Goal: Check status: Check status

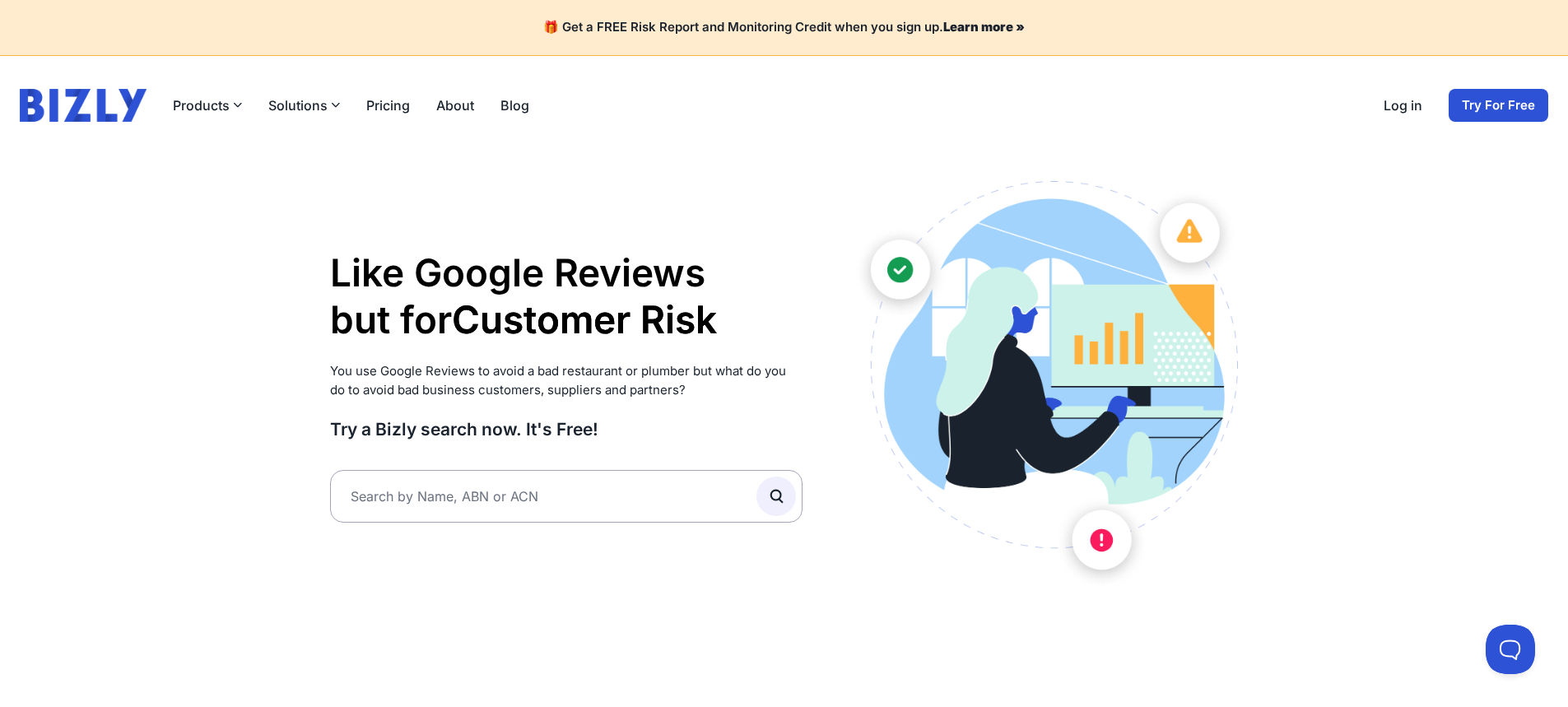
click at [1404, 114] on link "Log in" at bounding box center [1403, 105] width 39 height 20
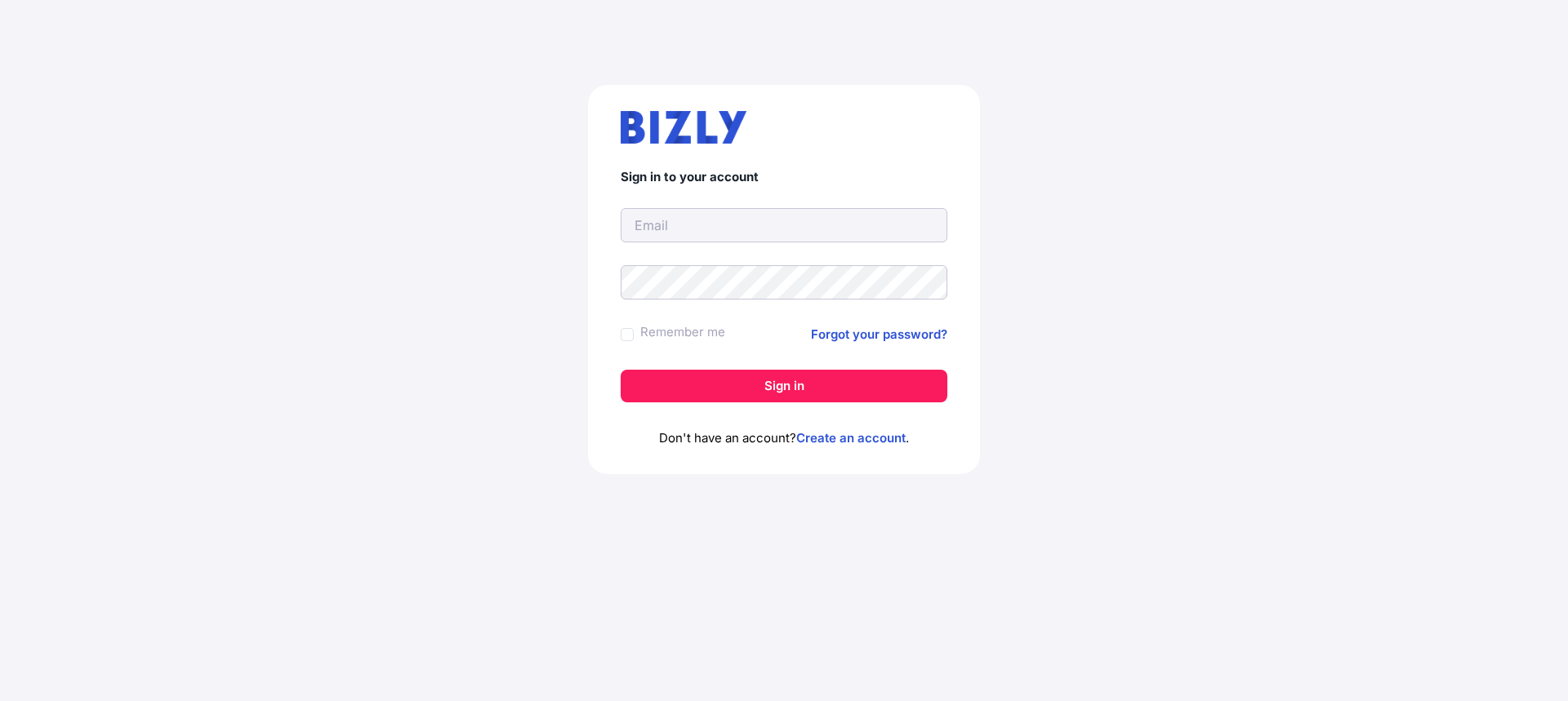
type input "[EMAIL_ADDRESS][DOMAIN_NAME]"
click at [752, 223] on input "[EMAIL_ADDRESS][DOMAIN_NAME]" at bounding box center [784, 224] width 327 height 34
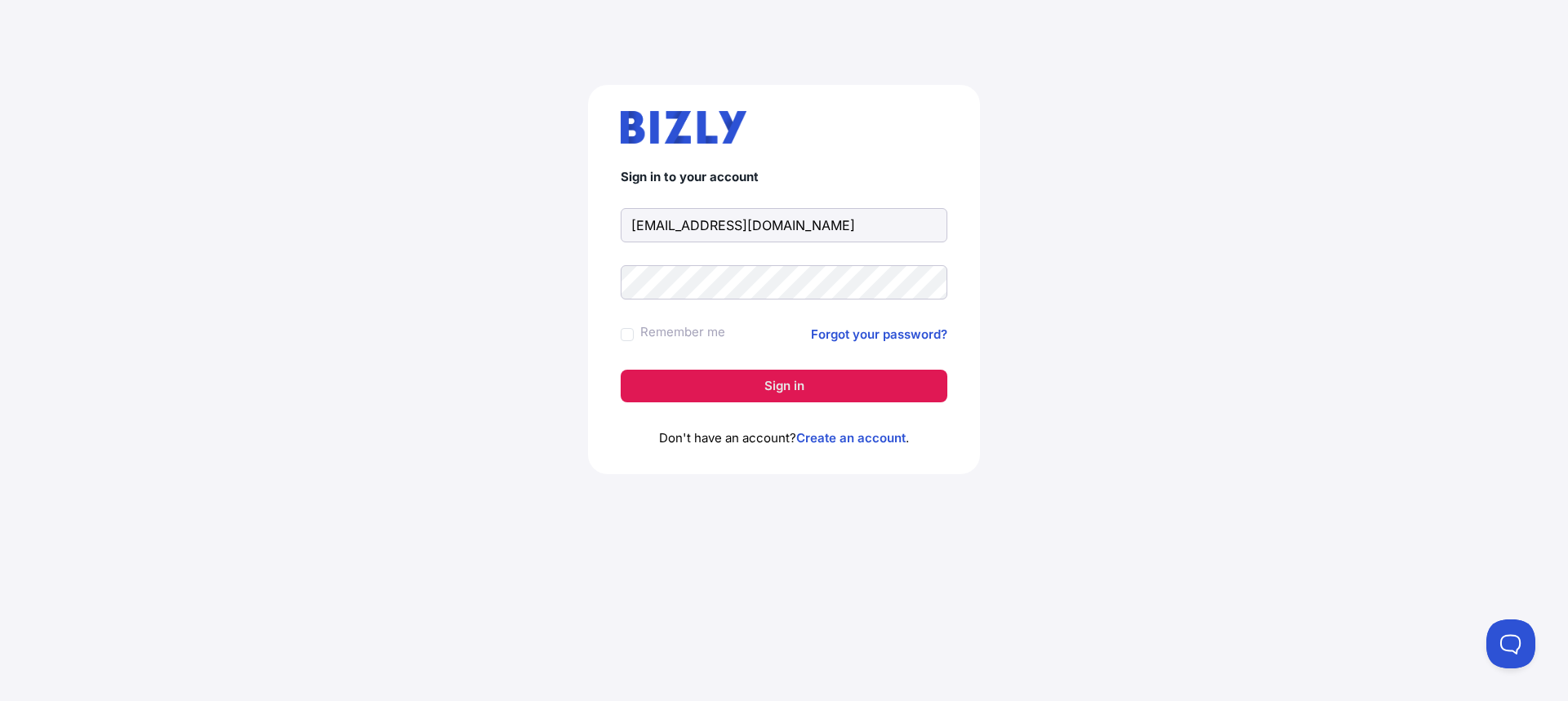
click at [773, 382] on button "Sign in" at bounding box center [784, 386] width 327 height 33
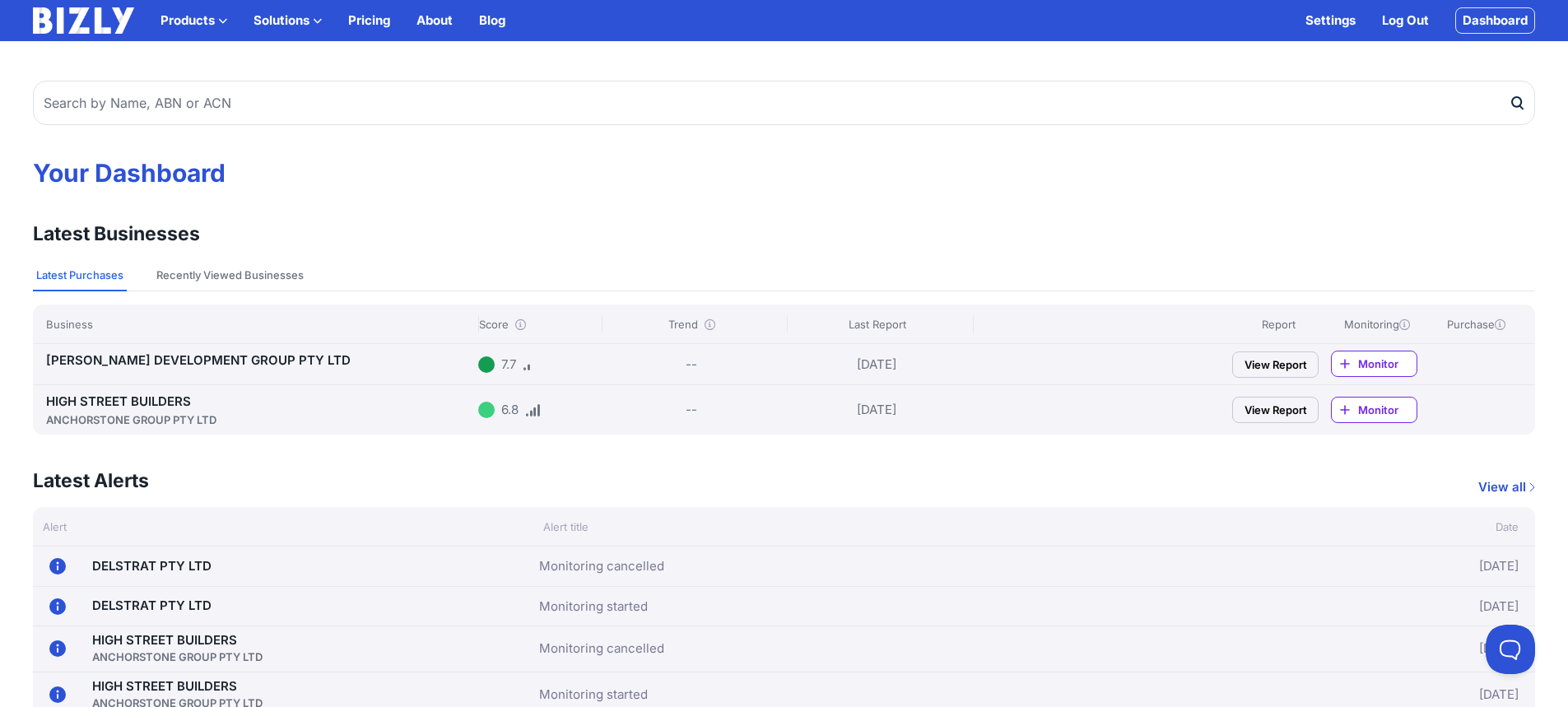
click at [1373, 400] on link "Monitor" at bounding box center [1374, 410] width 87 height 26
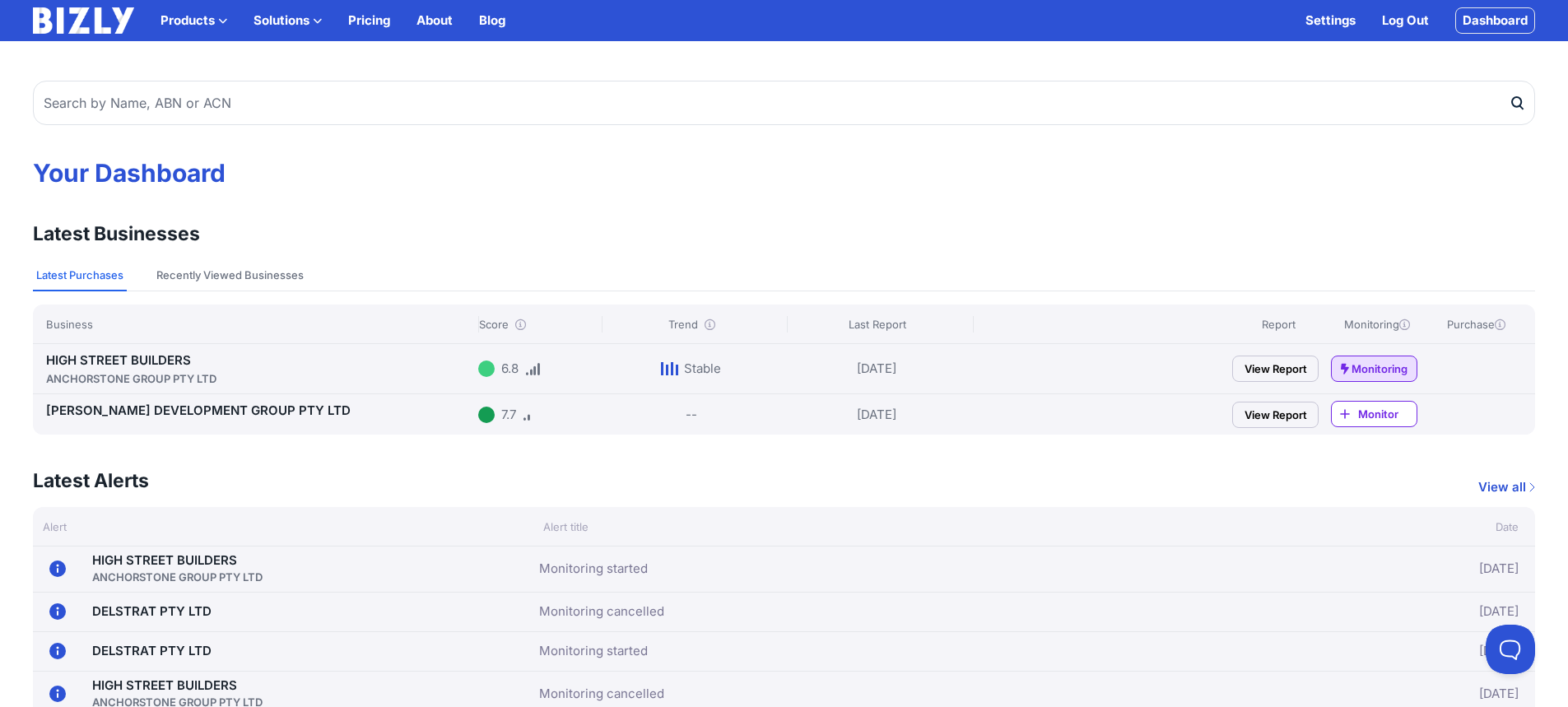
click at [138, 366] on link "HIGH STREET BUILDERS ANCHORSTONE GROUP PTY LTD" at bounding box center [258, 369] width 425 height 34
click at [1384, 419] on span "Monitor" at bounding box center [1388, 413] width 59 height 17
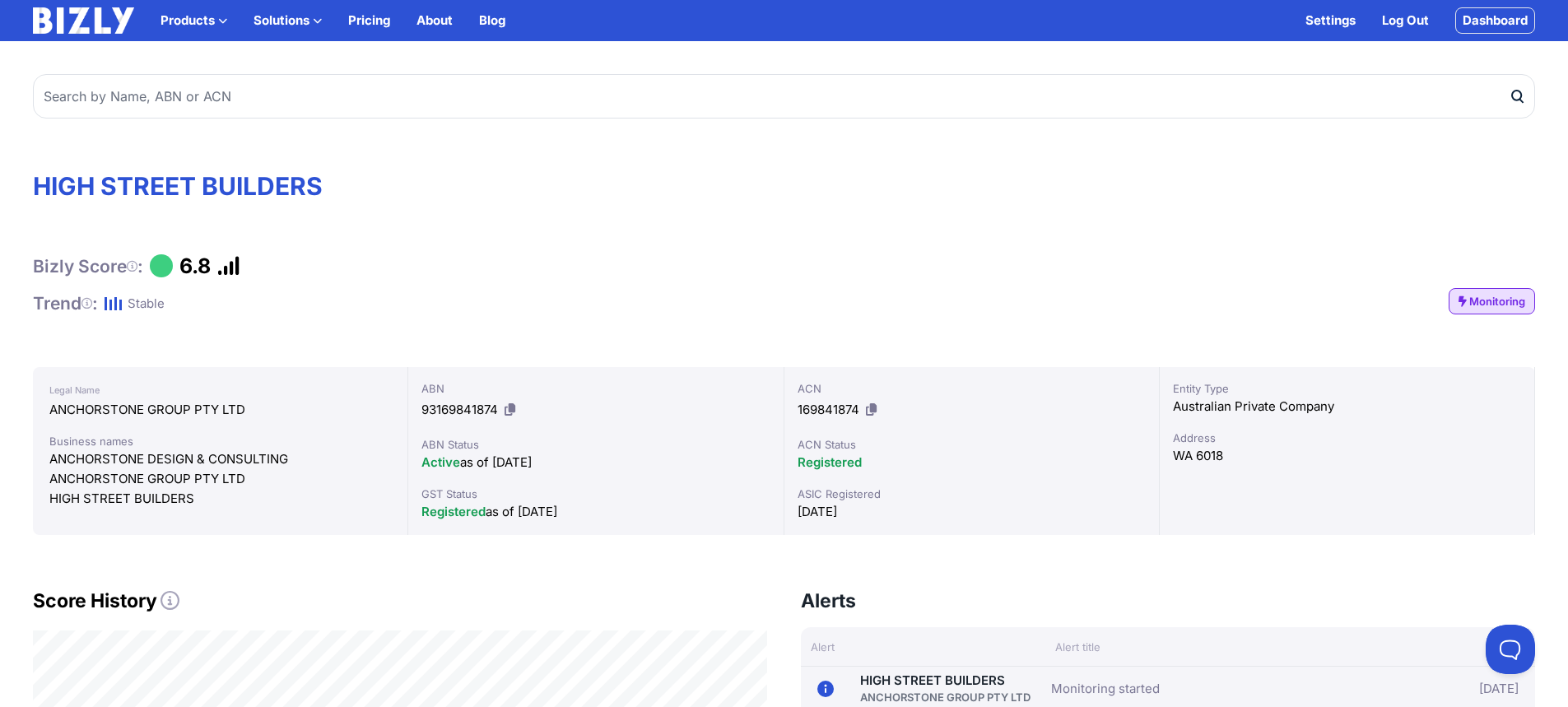
click at [1521, 300] on span "Monitoring" at bounding box center [1497, 301] width 56 height 17
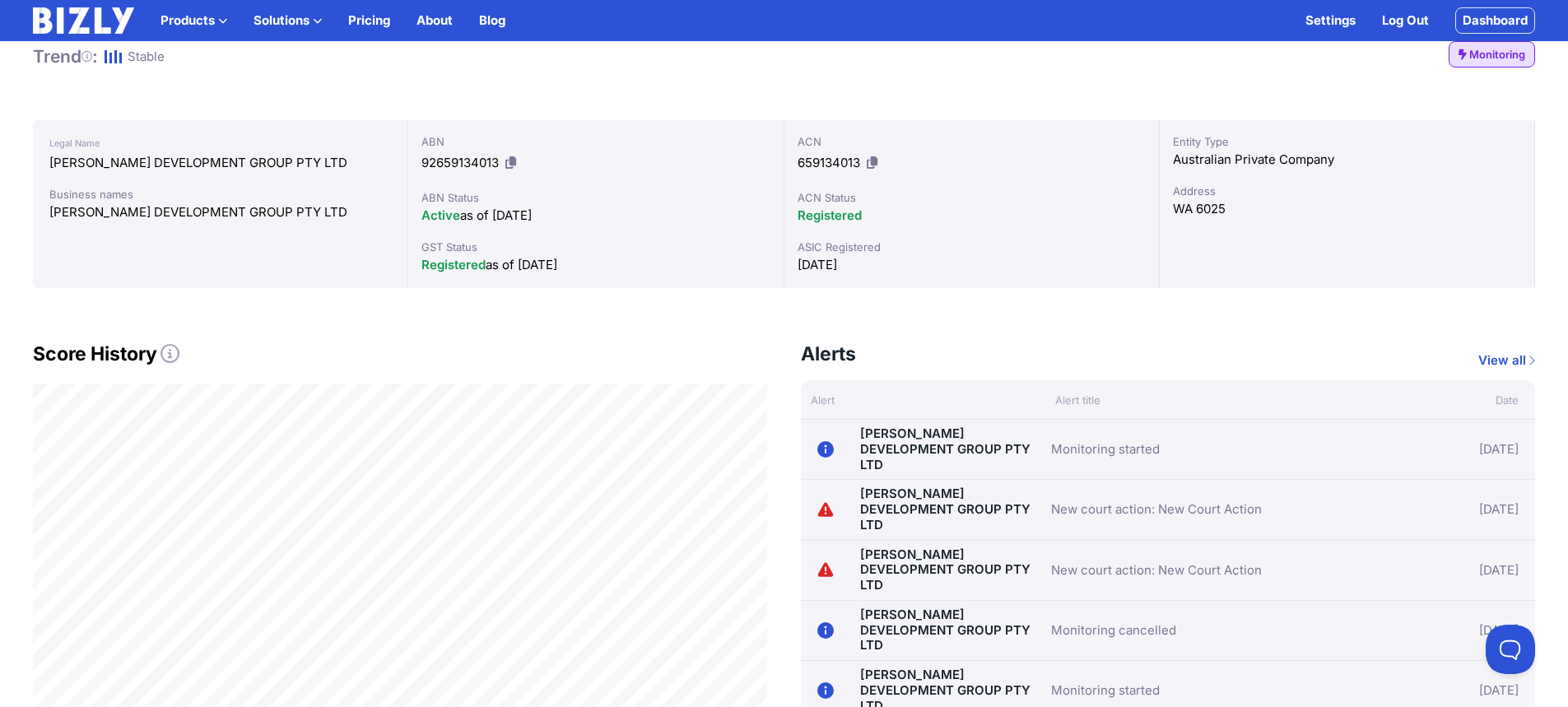
click at [1090, 487] on div "New court action: New Court Action" at bounding box center [1227, 509] width 351 height 46
click at [1086, 499] on link "New court action: New Court Action" at bounding box center [1156, 509] width 211 height 20
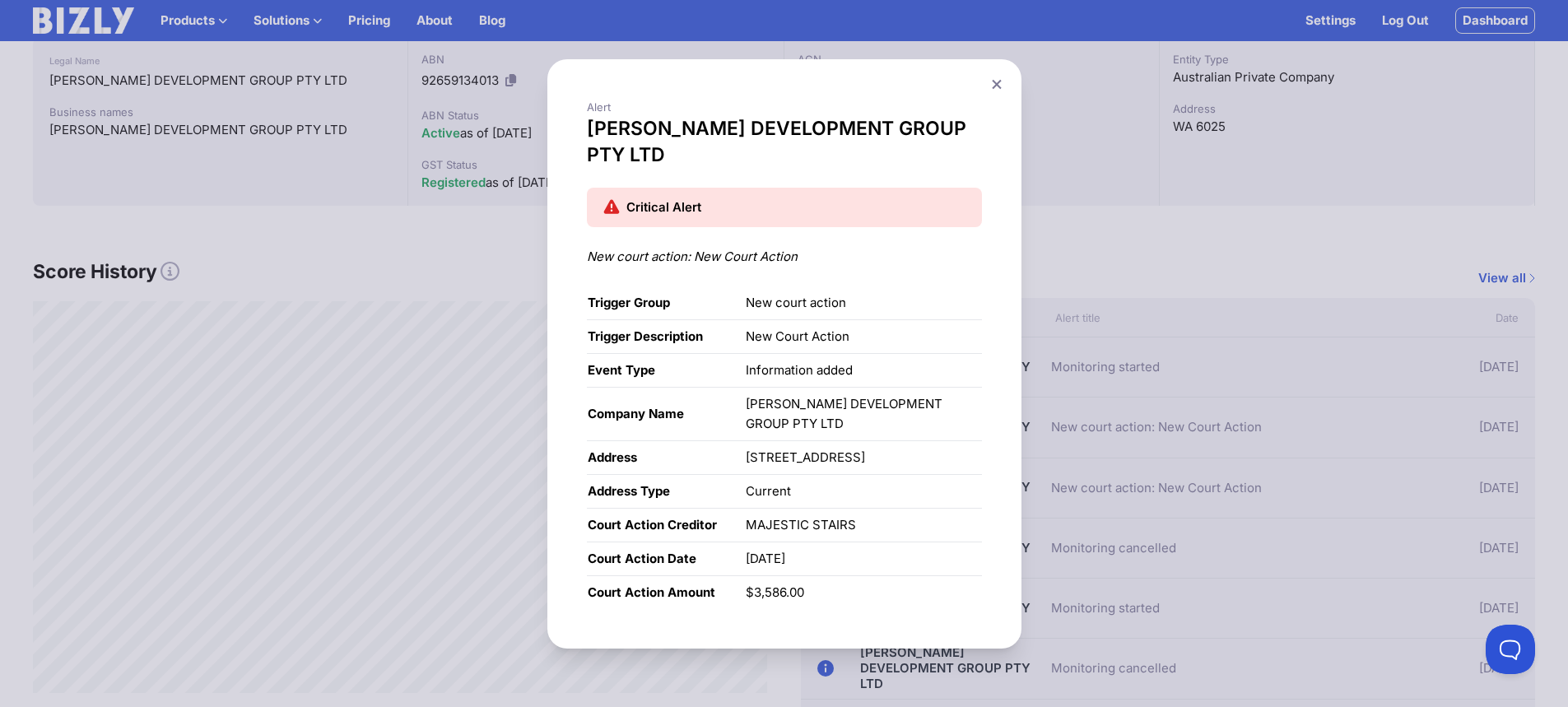
scroll to position [247, 0]
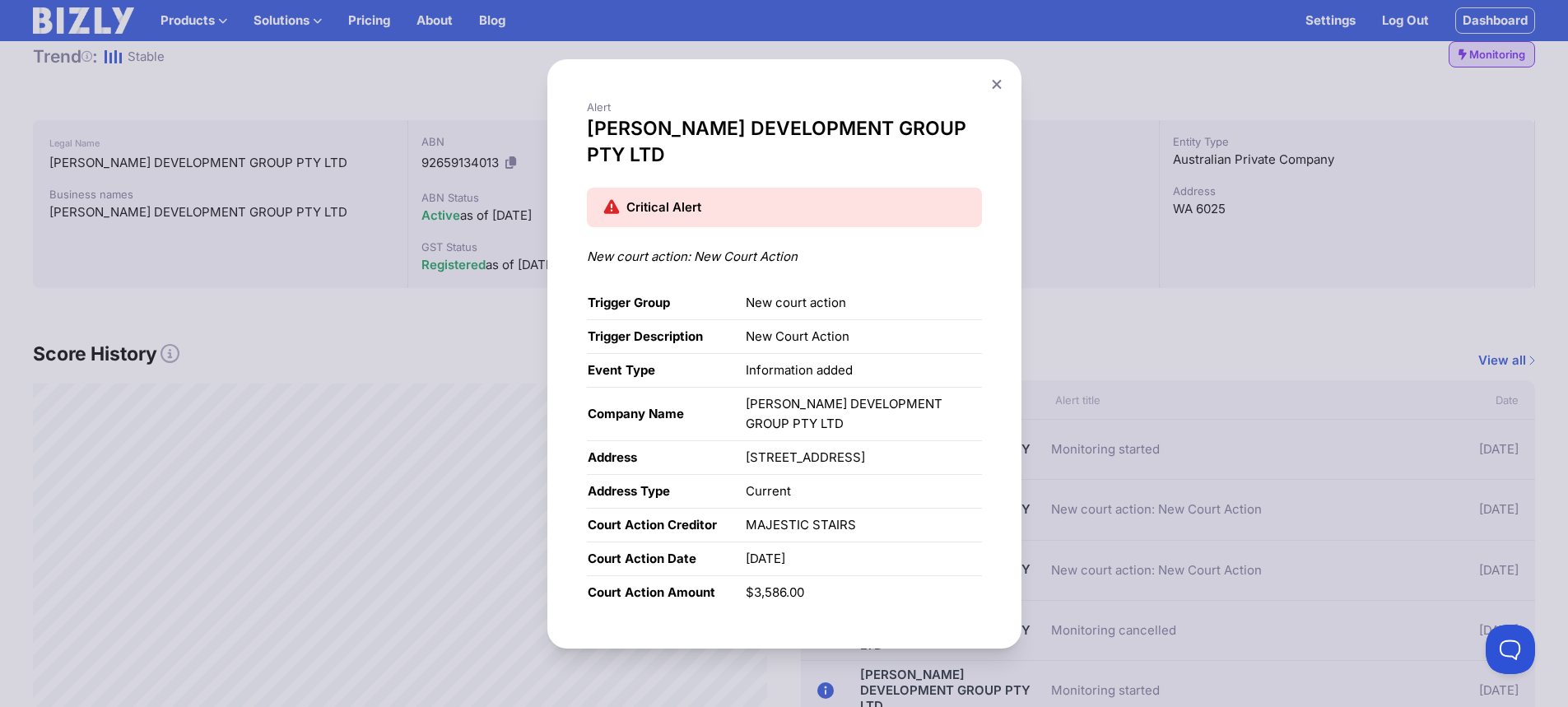
click at [1289, 351] on div "Alert TINGEY DEVELOPMENT GROUP PTY LTD Critical Alert New court action: New Cou…" at bounding box center [784, 353] width 1568 height 707
click at [1008, 93] on button at bounding box center [998, 84] width 23 height 23
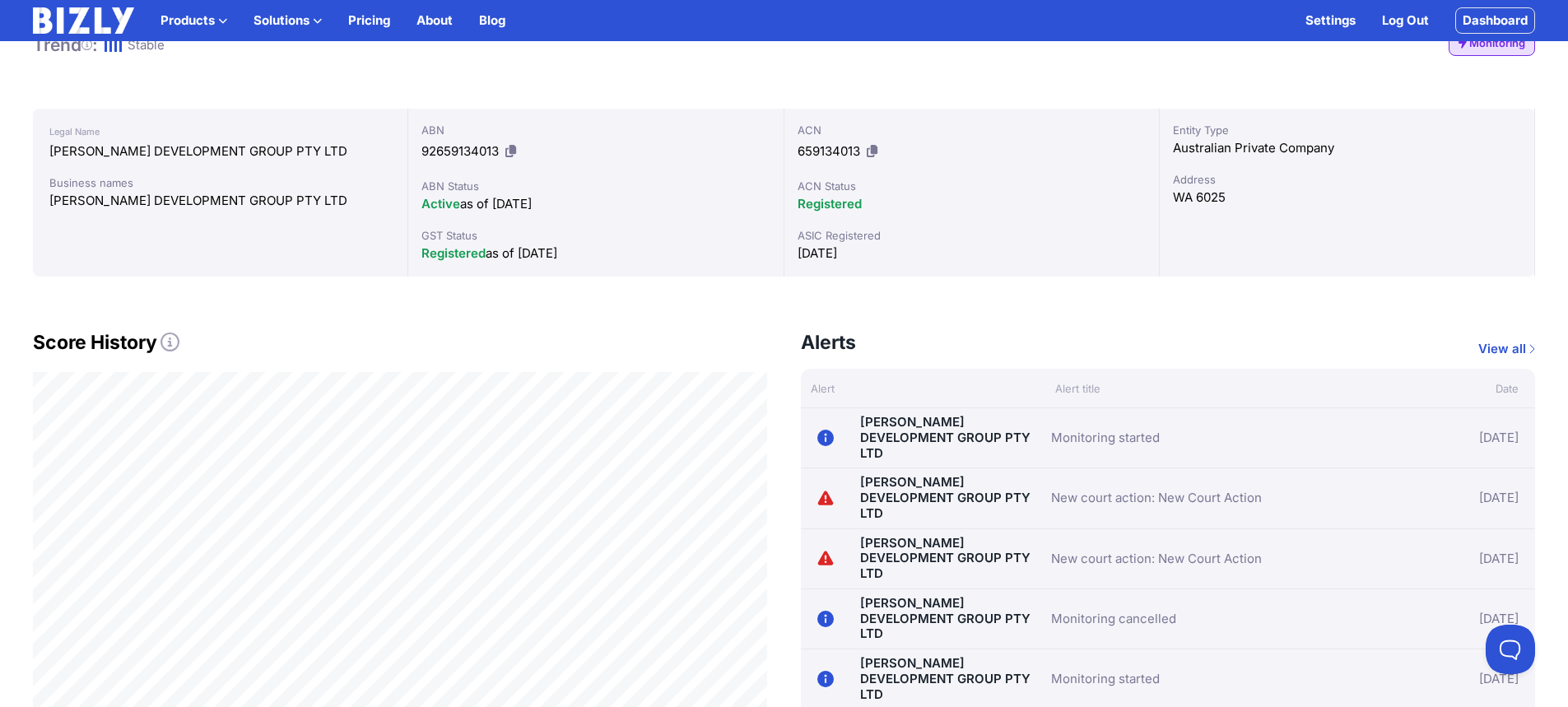
scroll to position [330, 0]
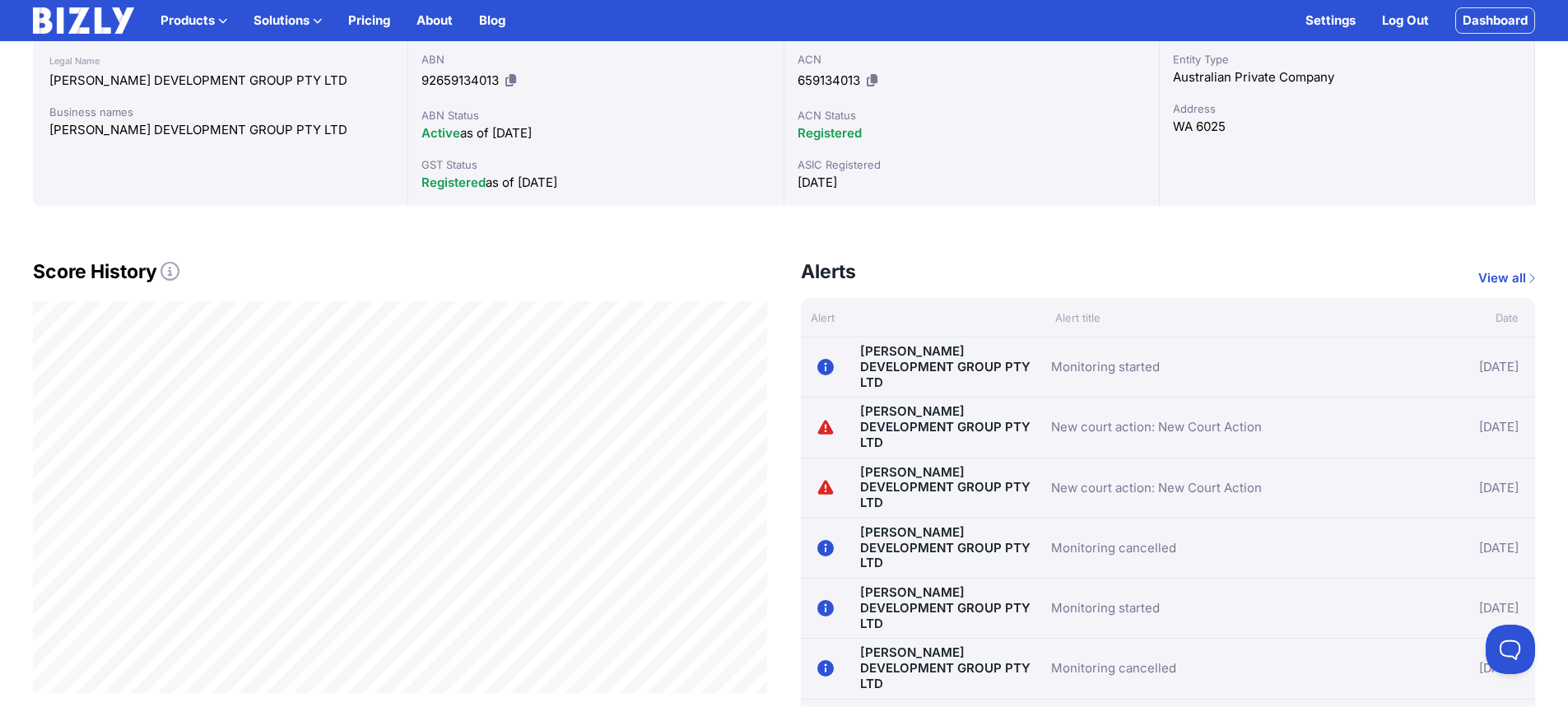
click at [162, 270] on icon at bounding box center [170, 270] width 19 height 19
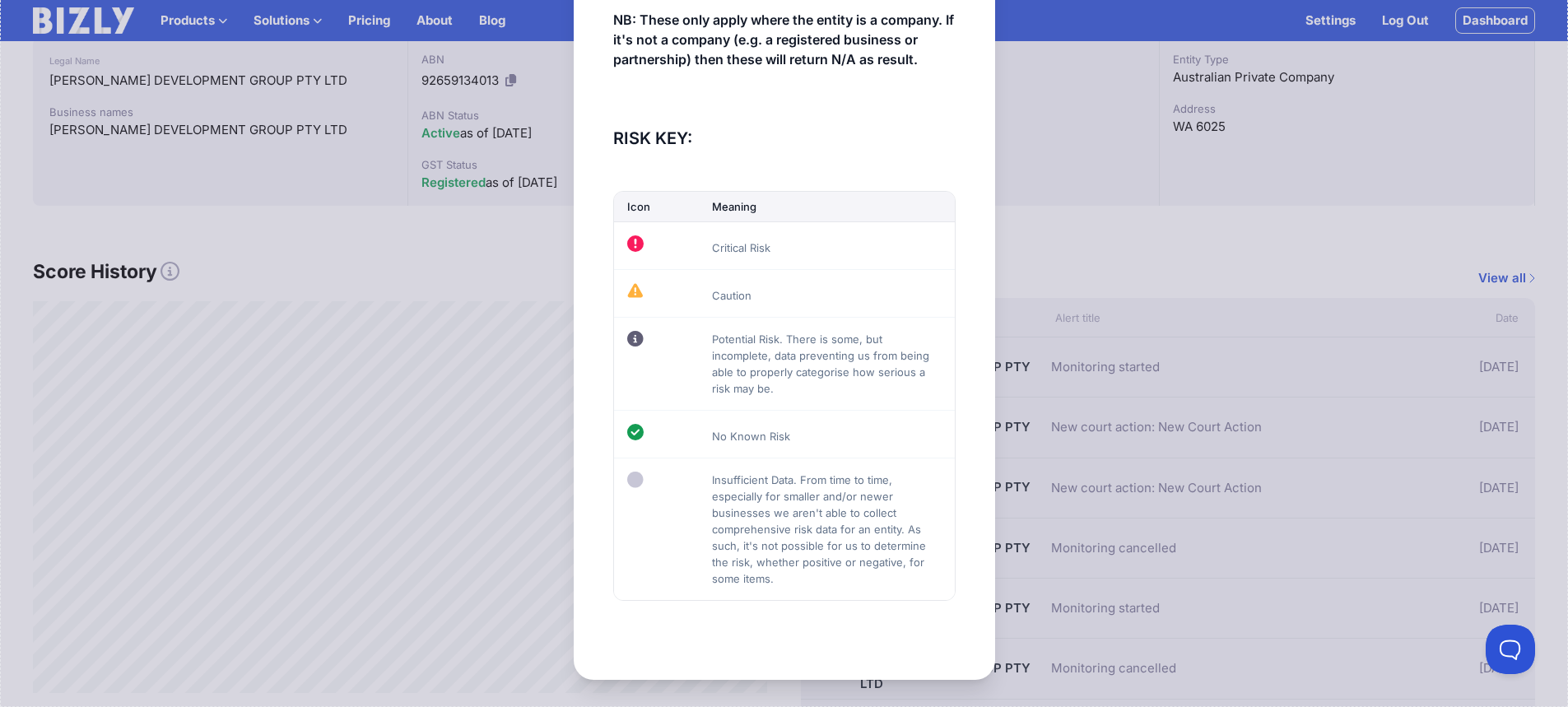
scroll to position [0, 0]
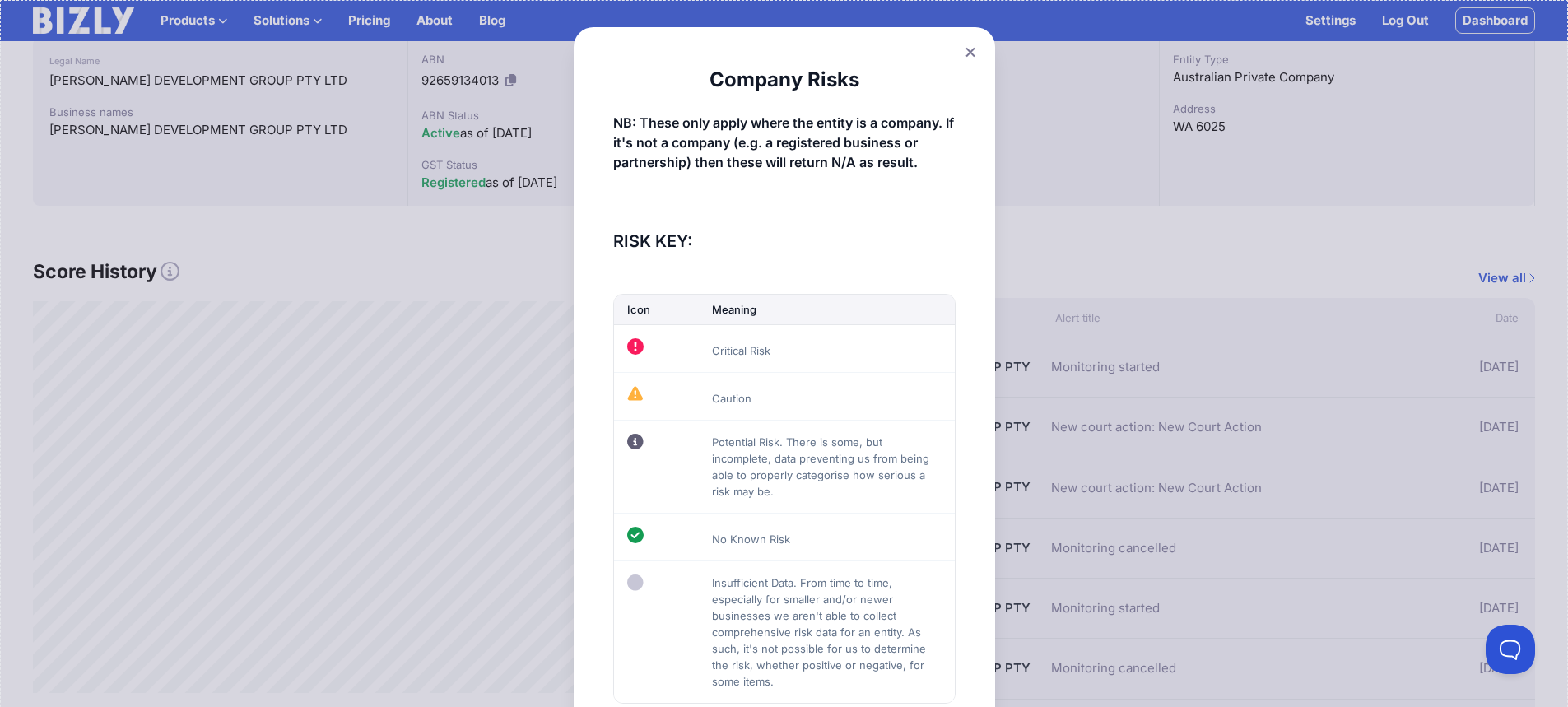
click at [972, 46] on button at bounding box center [971, 52] width 23 height 23
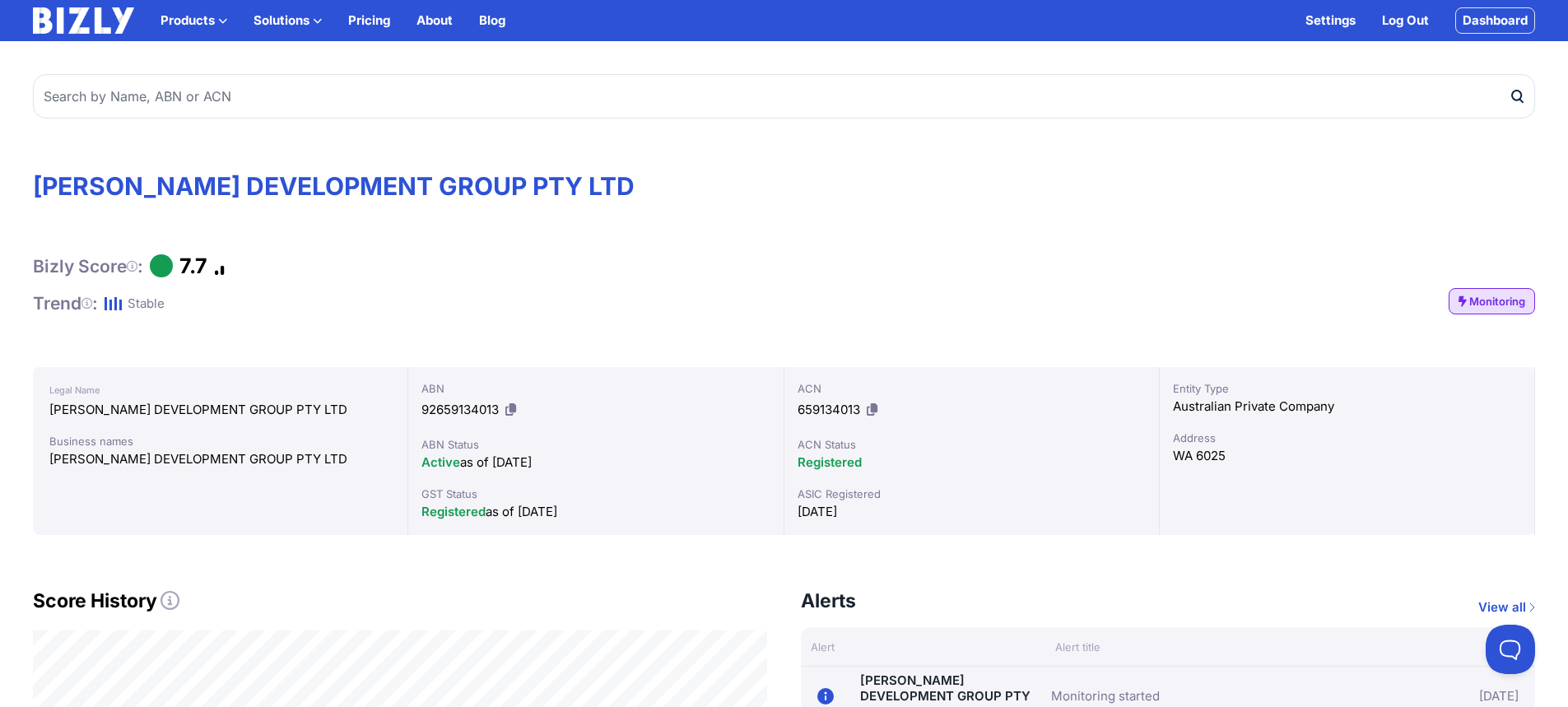
click at [1504, 298] on span "Monitoring" at bounding box center [1497, 301] width 56 height 17
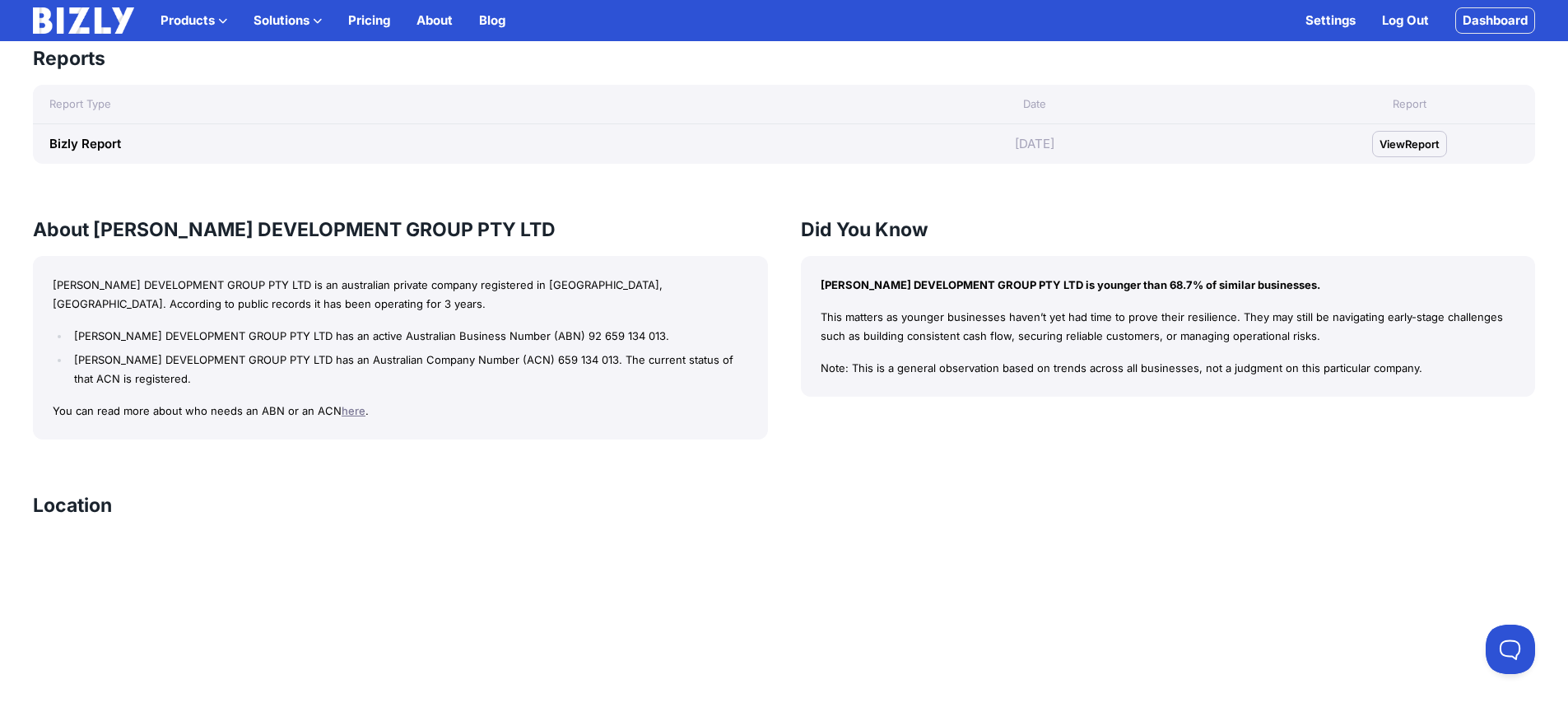
scroll to position [1235, 0]
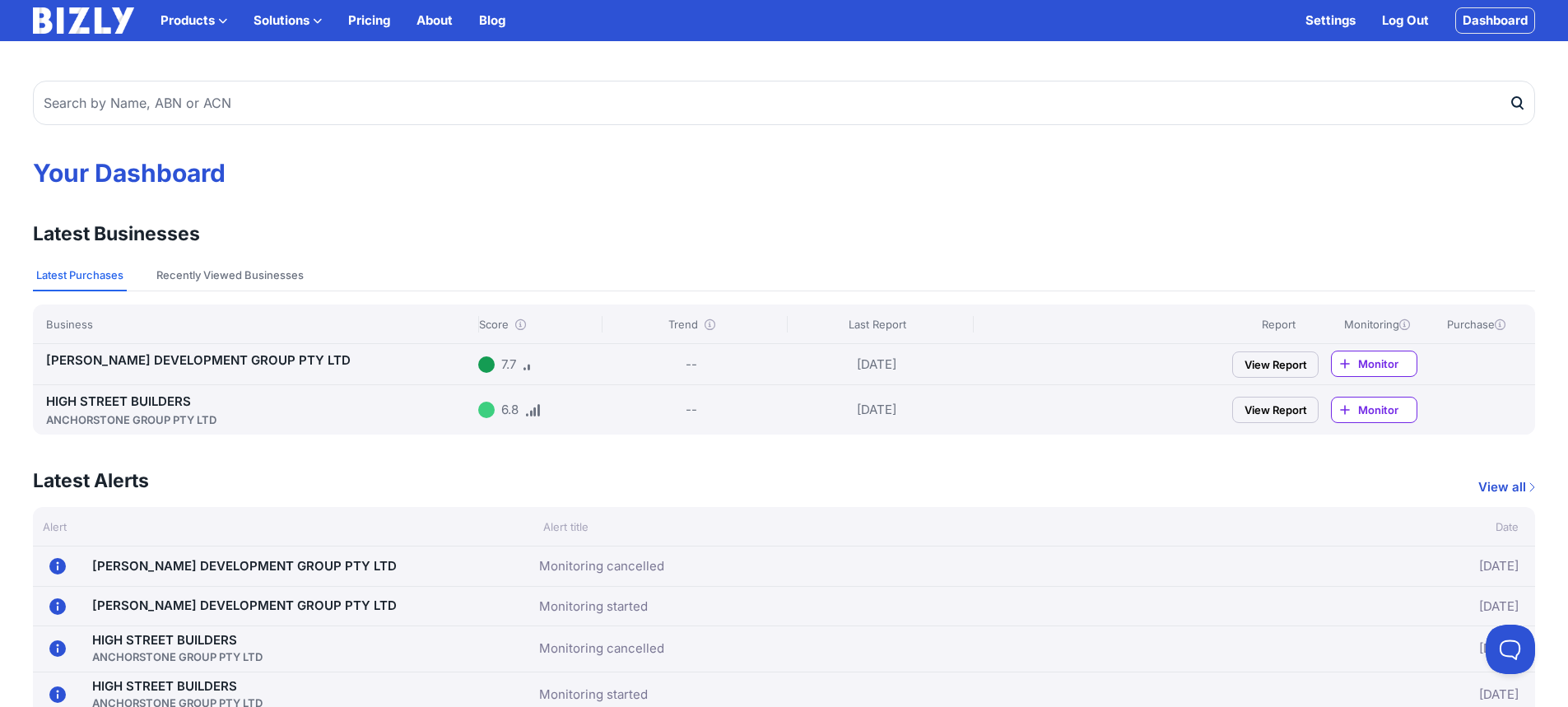
scroll to position [82, 0]
